Goal: Task Accomplishment & Management: Manage account settings

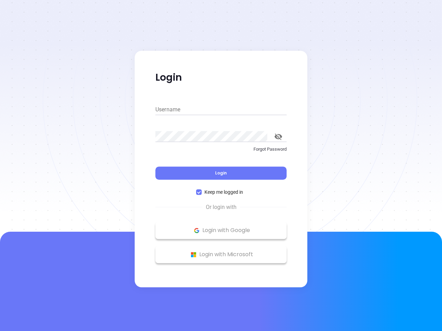
click at [221, 166] on div "Login" at bounding box center [220, 168] width 131 height 21
click at [221, 110] on input "Username" at bounding box center [220, 109] width 131 height 11
click at [278, 137] on icon "toggle password visibility" at bounding box center [278, 137] width 8 height 7
click at [221, 173] on span "Login" at bounding box center [221, 173] width 12 height 6
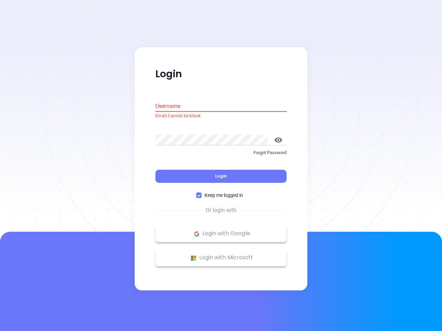
click at [221, 192] on span "Keep me logged in" at bounding box center [224, 196] width 44 height 8
click at [202, 193] on input "Keep me logged in" at bounding box center [199, 196] width 6 height 6
checkbox input "false"
click at [221, 231] on p "Login with Google" at bounding box center [221, 234] width 124 height 10
click at [221, 255] on p "Login with Microsoft" at bounding box center [221, 258] width 124 height 10
